Goal: Task Accomplishment & Management: Use online tool/utility

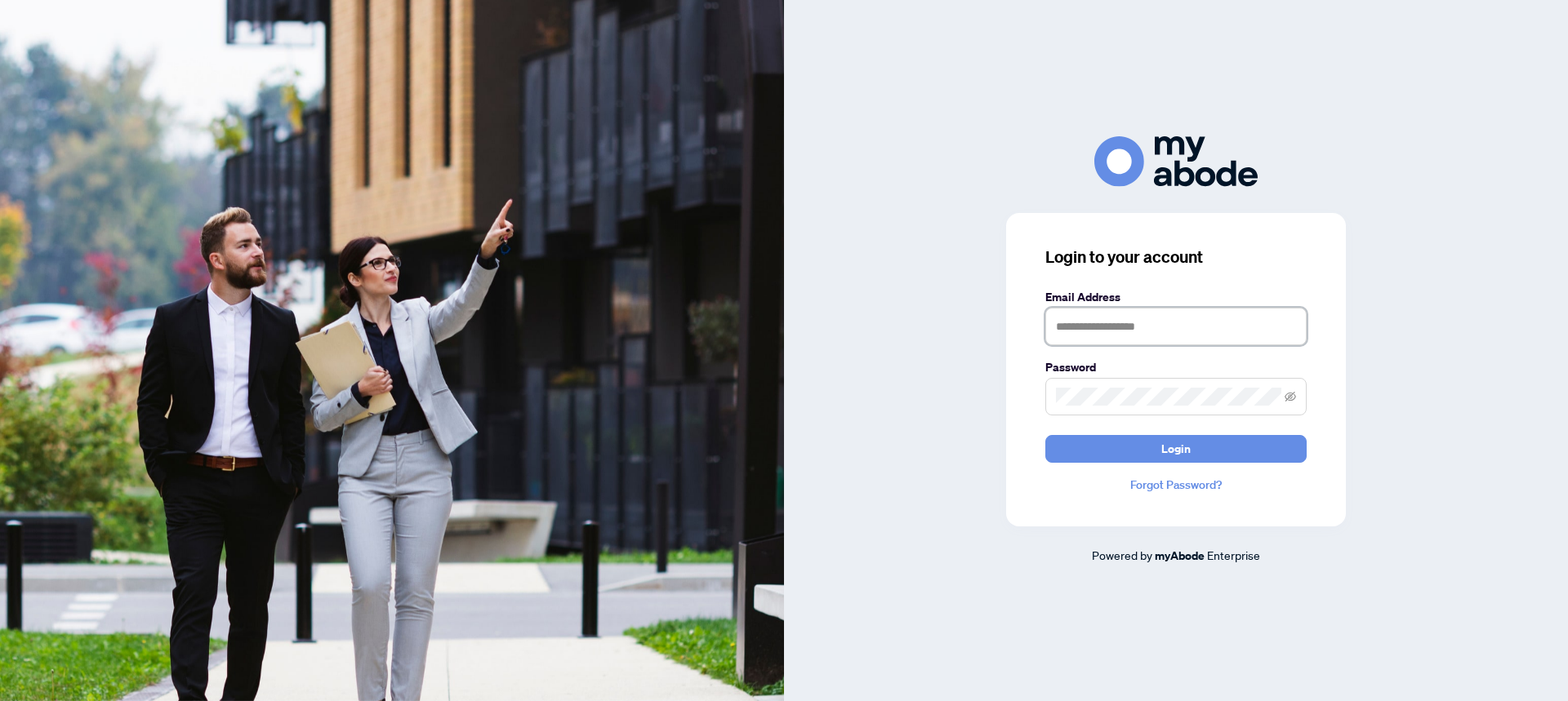
click at [1103, 326] on input "text" at bounding box center [1176, 327] width 261 height 38
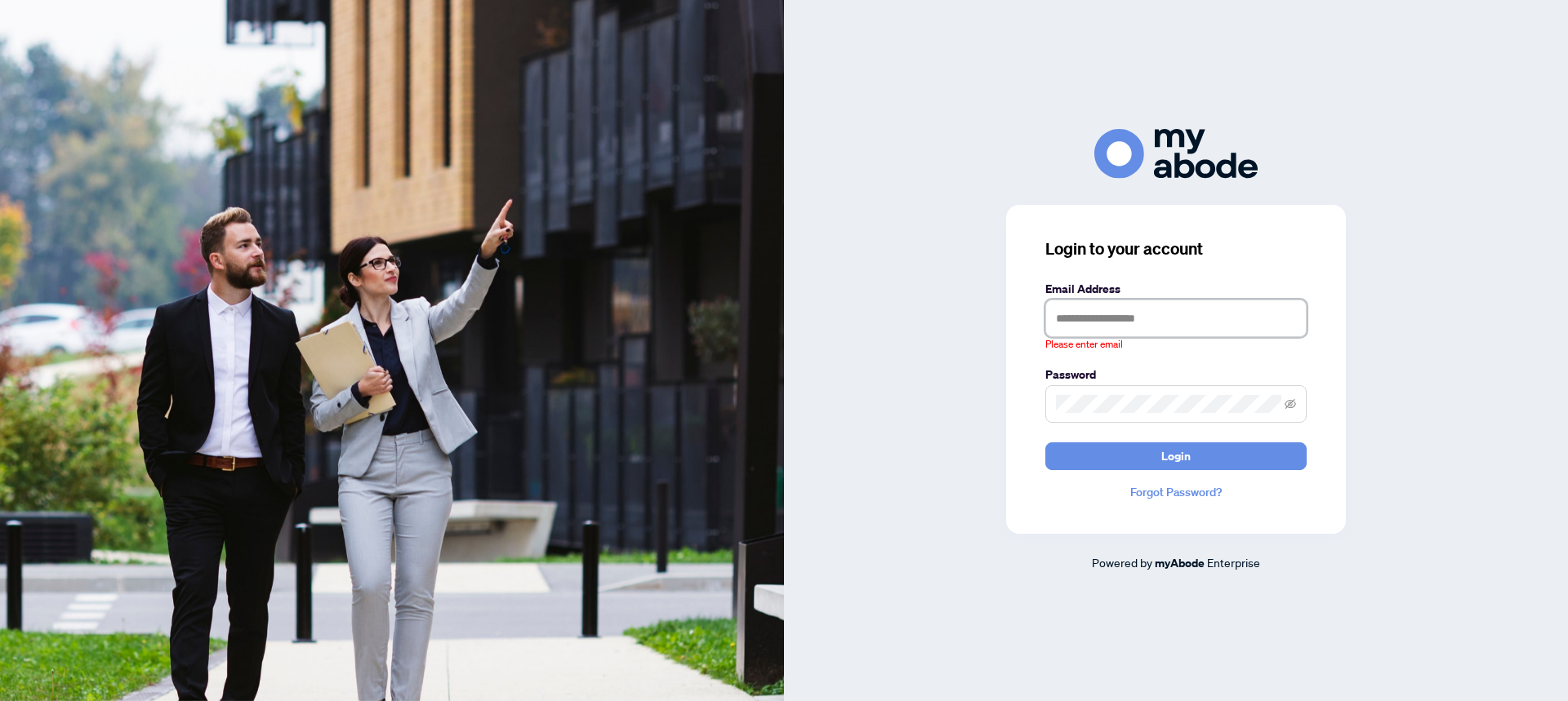
type input "**********"
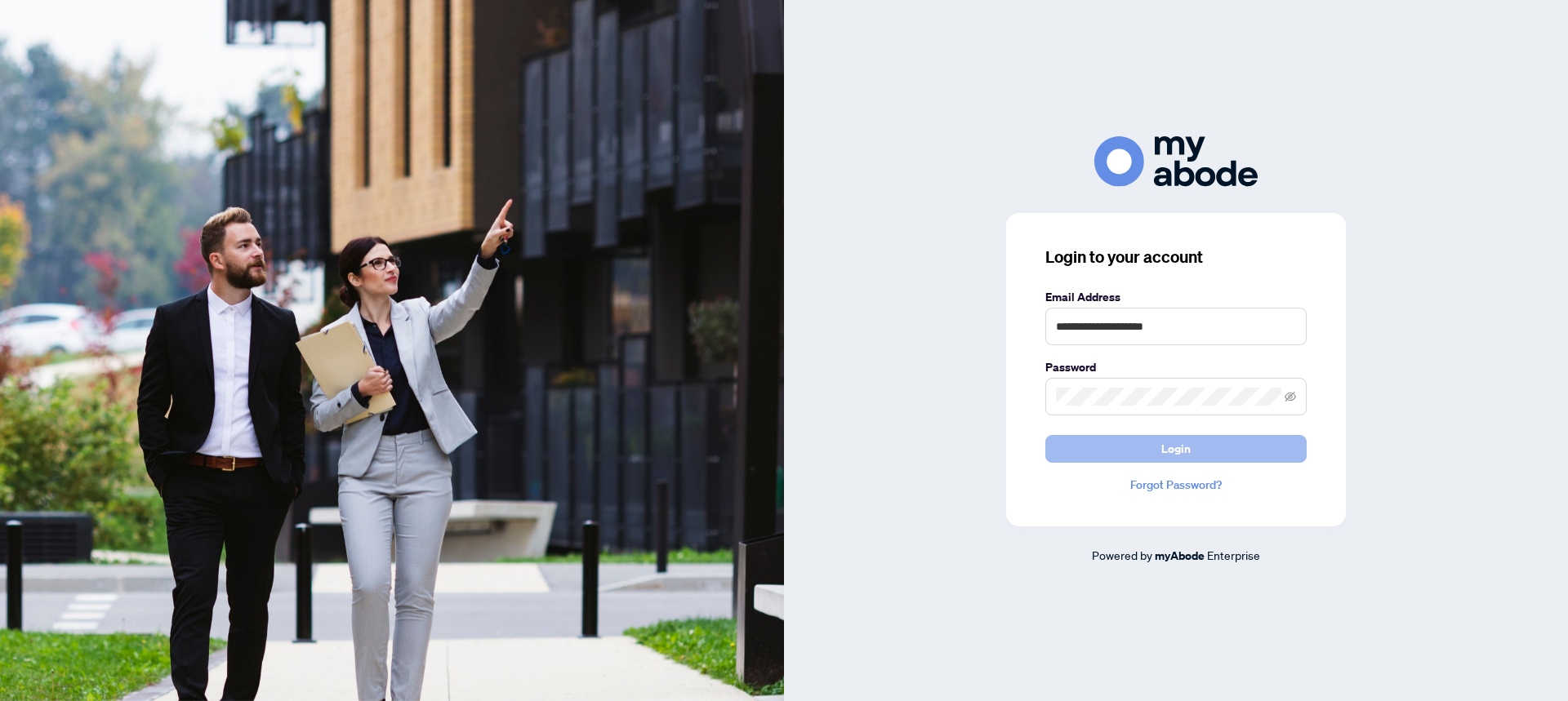
click at [1268, 452] on button "Login" at bounding box center [1176, 449] width 261 height 28
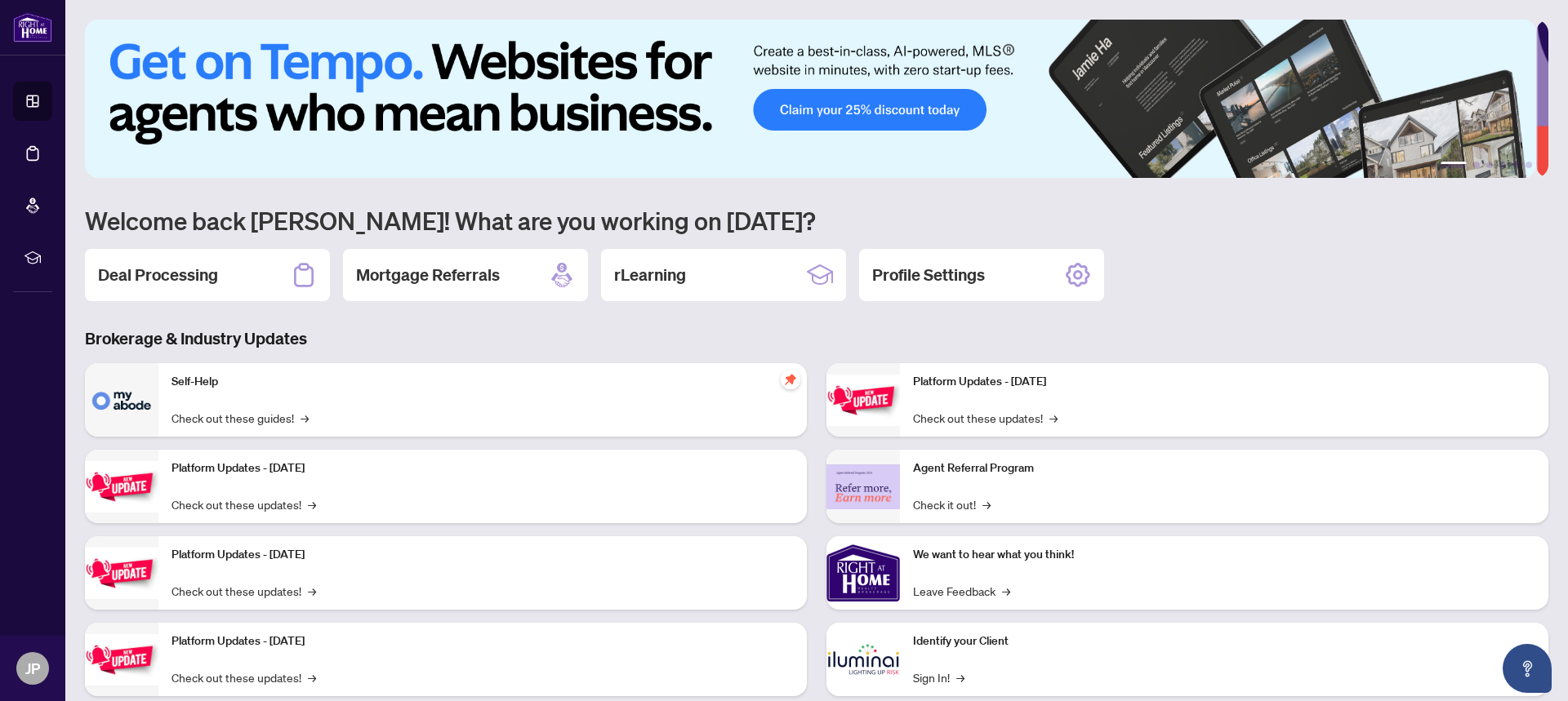
click at [171, 264] on h2 "Deal Processing" at bounding box center [158, 275] width 120 height 23
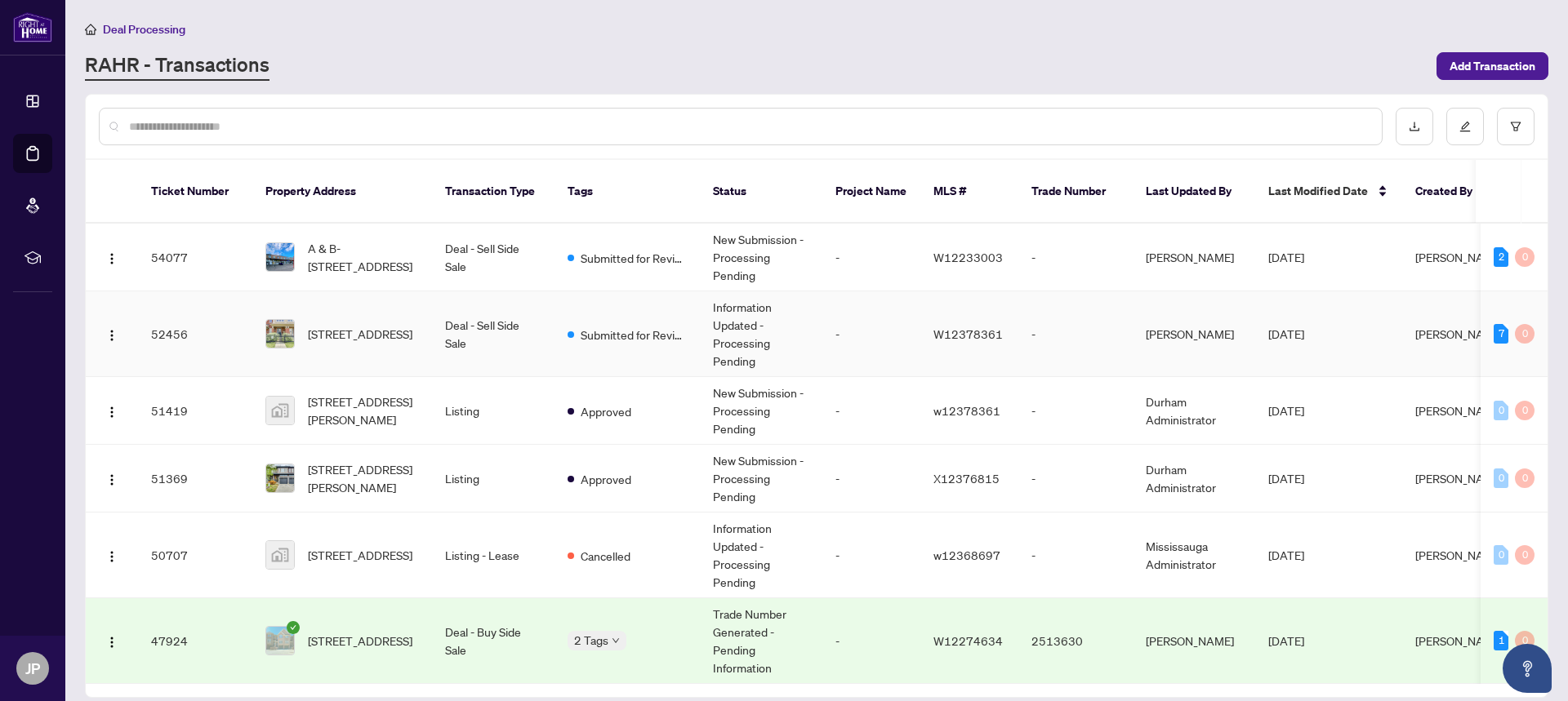
click at [1212, 318] on td "[PERSON_NAME]" at bounding box center [1194, 334] width 122 height 86
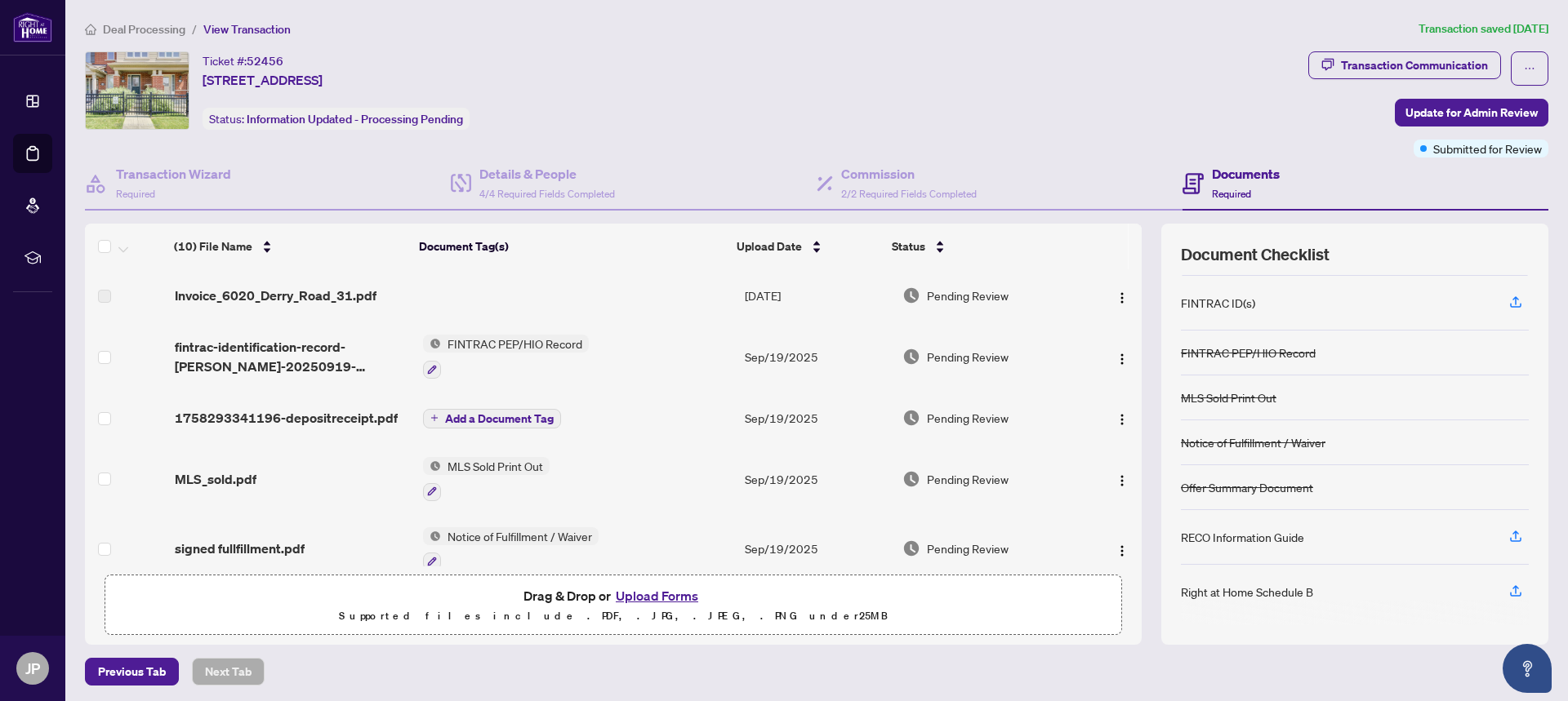
click at [159, 28] on span "Deal Processing" at bounding box center [144, 29] width 83 height 15
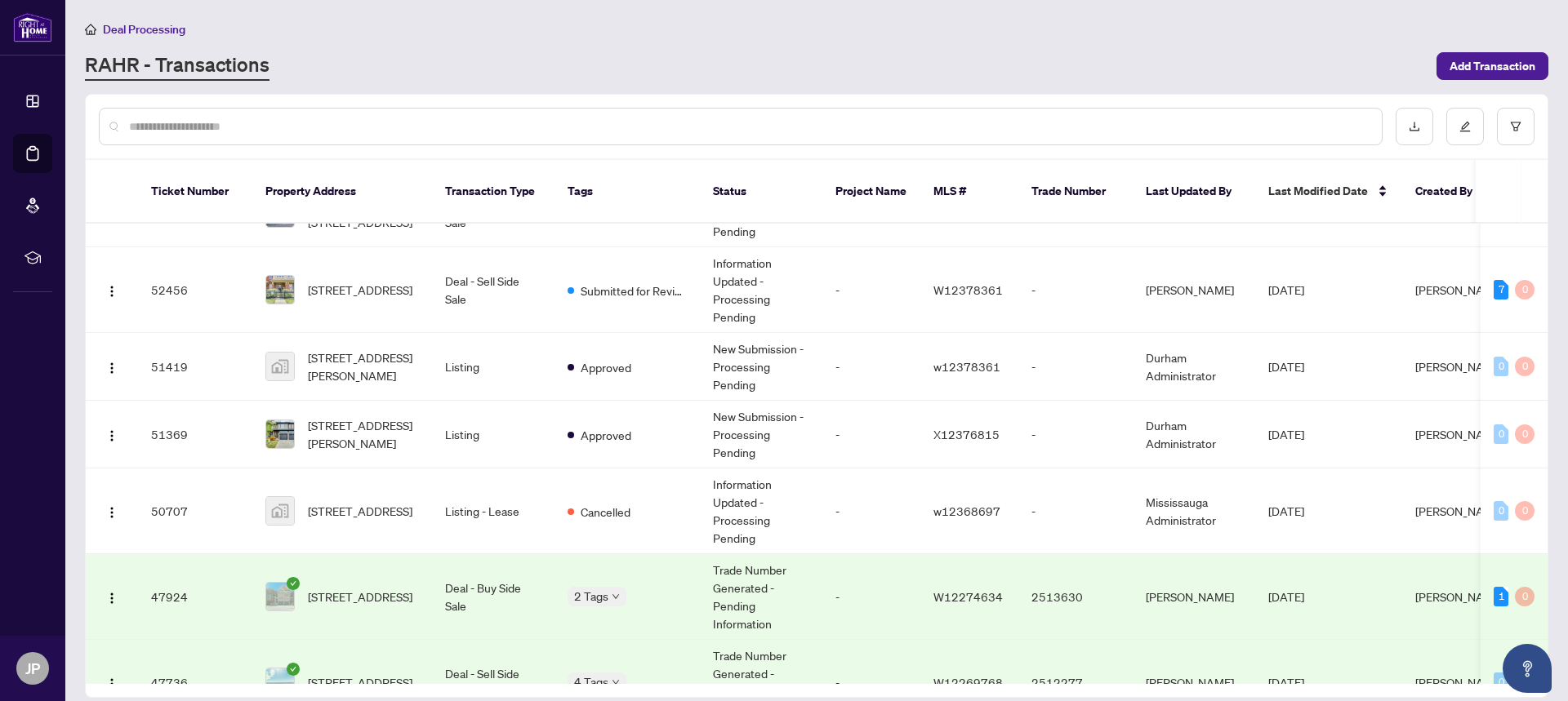
scroll to position [164, 0]
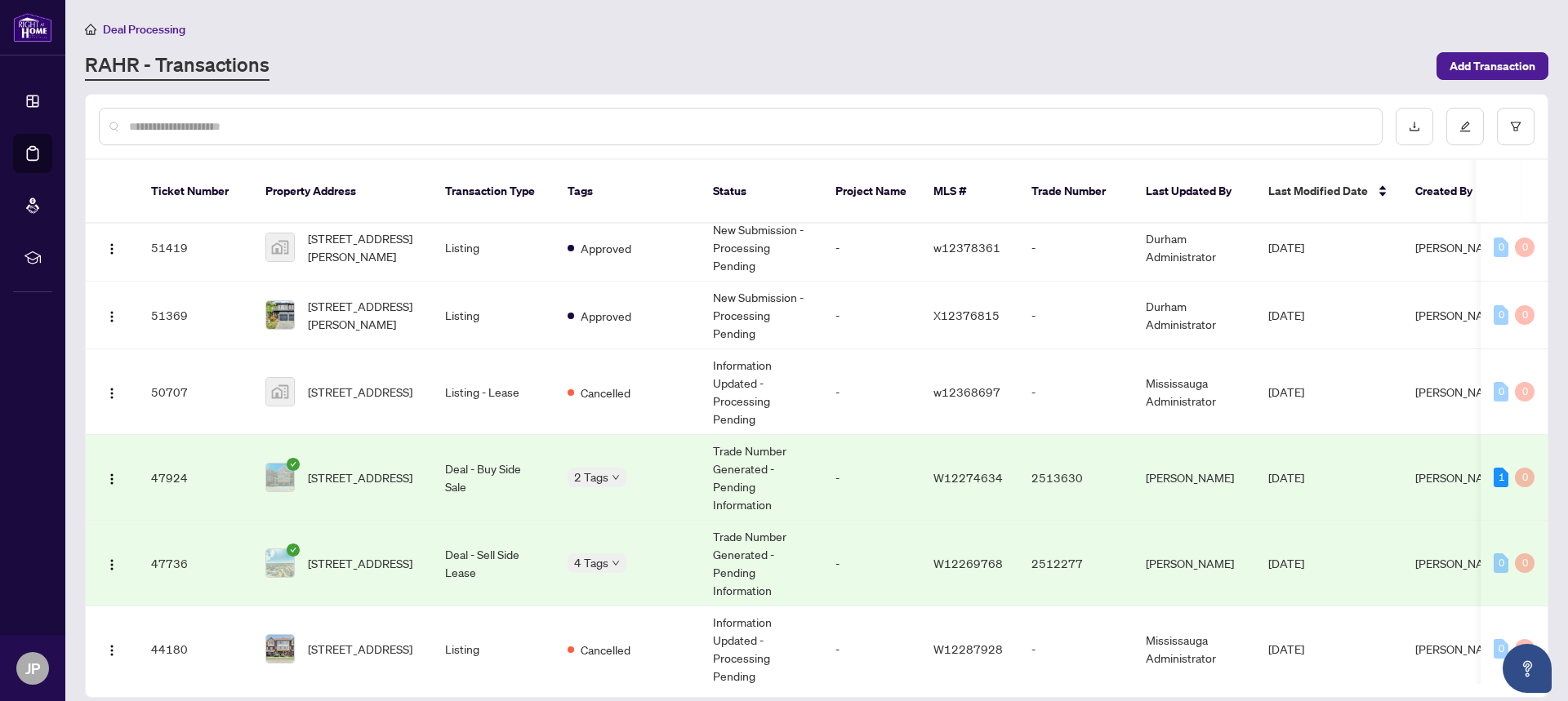
click at [592, 463] on body "Dashboard Deal Processing Mortgage Referrals rLearning JP [PERSON_NAME] [DOMAIN…" at bounding box center [784, 350] width 1568 height 701
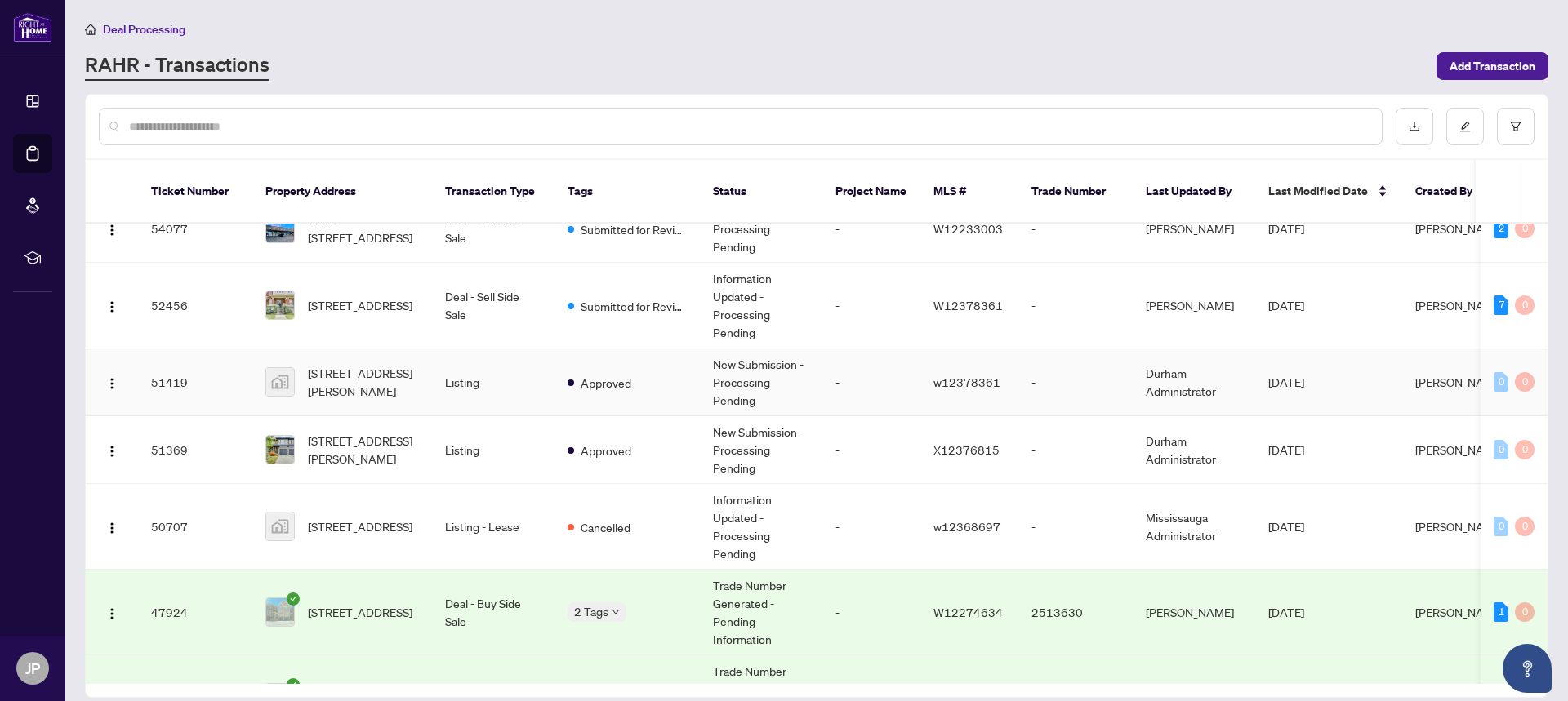
scroll to position [0, 0]
